Goal: Information Seeking & Learning: Learn about a topic

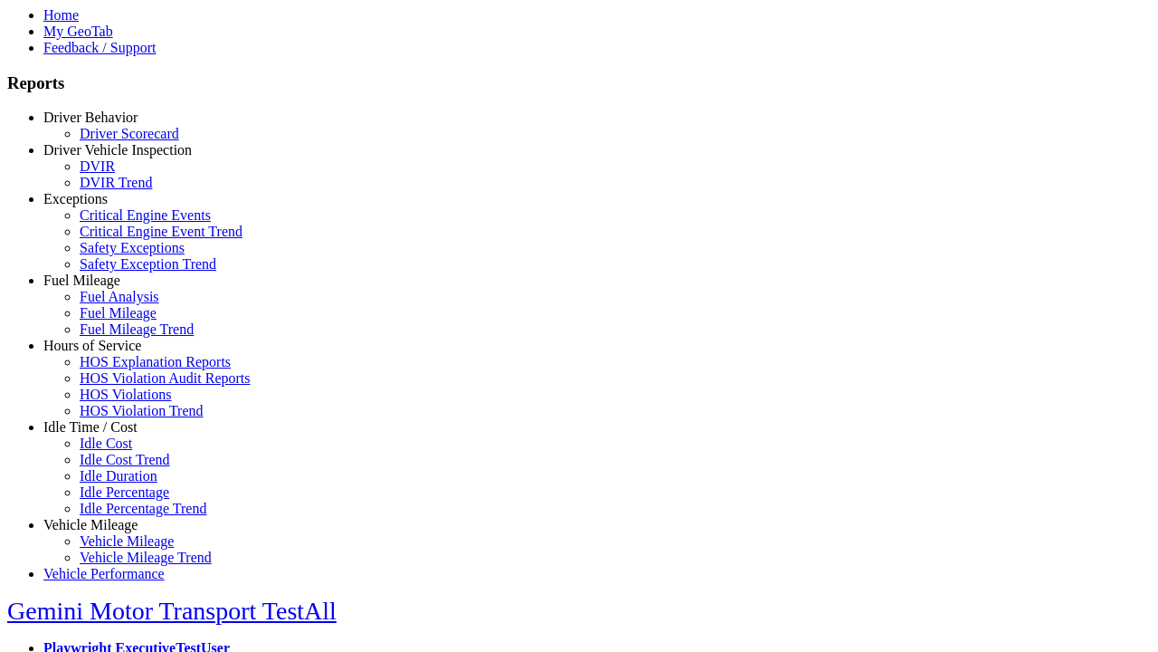
click at [104, 206] on link "Exceptions" at bounding box center [75, 198] width 64 height 15
click at [118, 239] on link "Critical Engine Event Trend" at bounding box center [161, 231] width 163 height 15
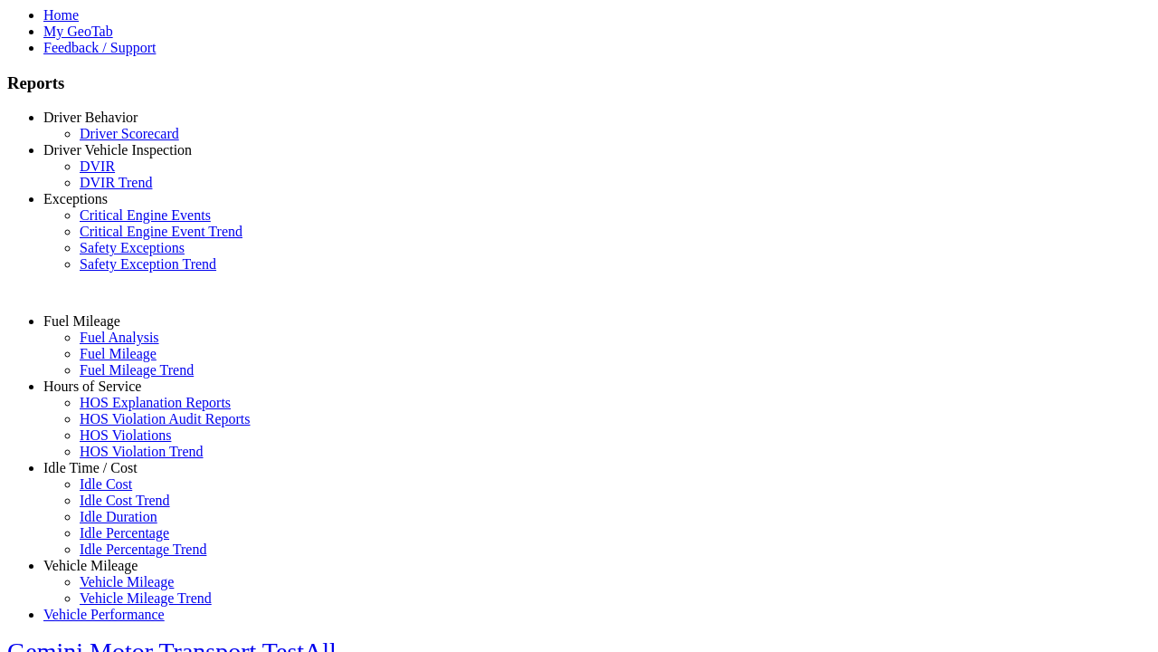
select select "**********"
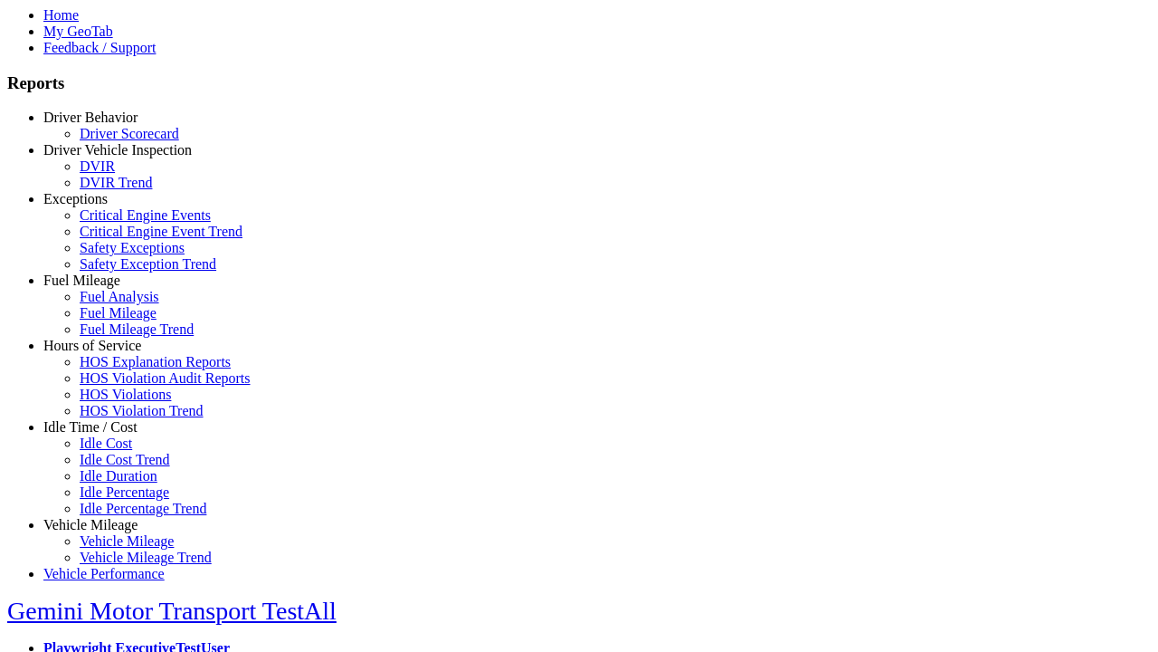
type input "**********"
